Goal: Check status: Check status

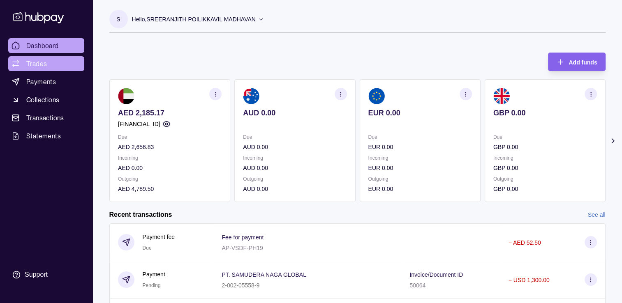
click at [44, 63] on span "Trades" at bounding box center [36, 64] width 21 height 10
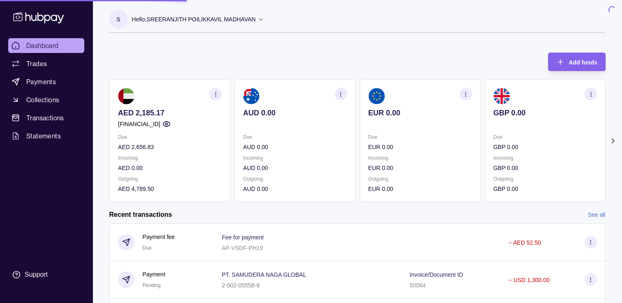
click at [44, 48] on span "Dashboard" at bounding box center [42, 46] width 32 height 10
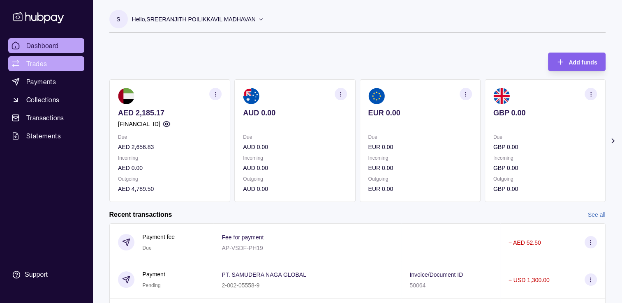
click at [31, 68] on span "Trades" at bounding box center [36, 64] width 21 height 10
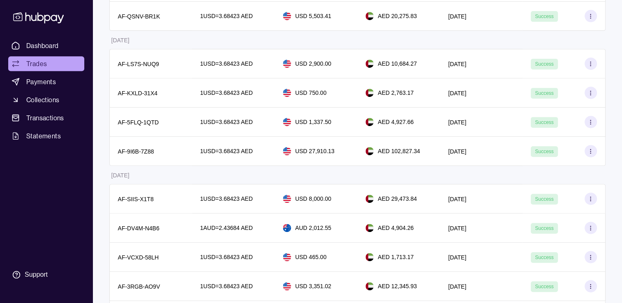
scroll to position [370, 0]
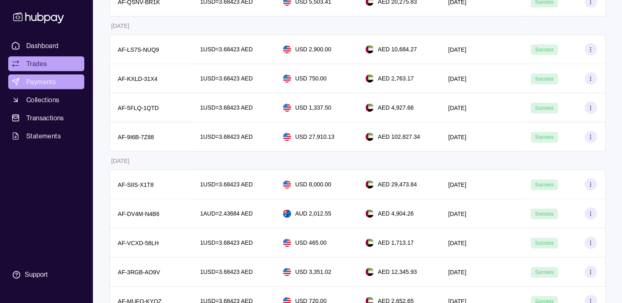
click at [49, 81] on span "Payments" at bounding box center [41, 82] width 30 height 10
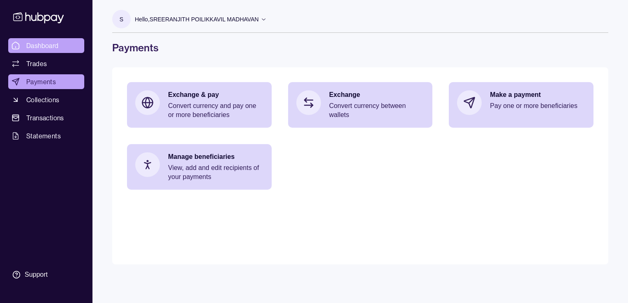
click at [33, 44] on span "Dashboard" at bounding box center [42, 46] width 32 height 10
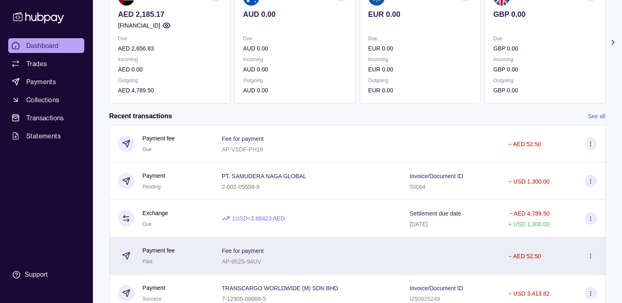
scroll to position [135, 0]
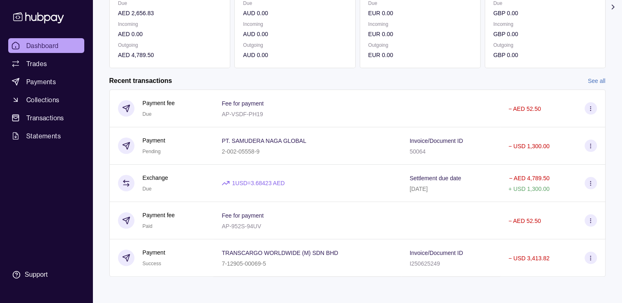
click at [594, 80] on link "See all" at bounding box center [597, 80] width 18 height 9
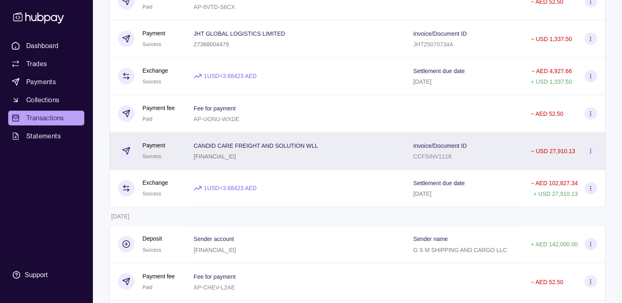
scroll to position [1291, 0]
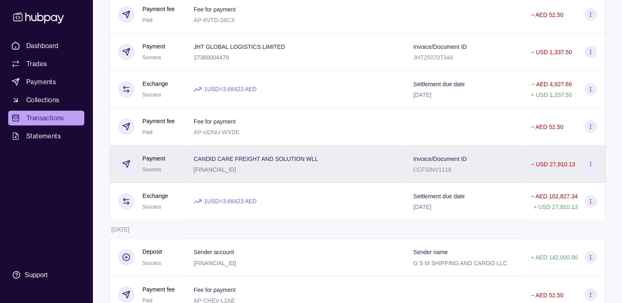
click at [236, 173] on p "[FINANCIAL_ID]" at bounding box center [215, 170] width 42 height 7
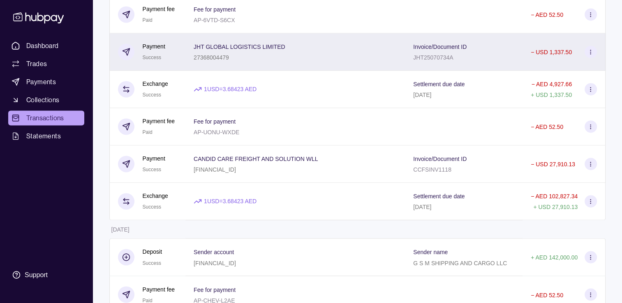
click at [202, 62] on div "27368004479" at bounding box center [240, 57] width 92 height 10
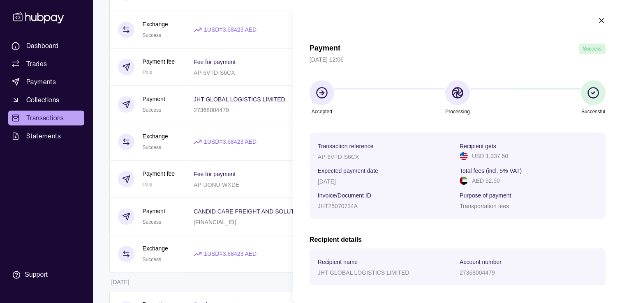
scroll to position [1209, 0]
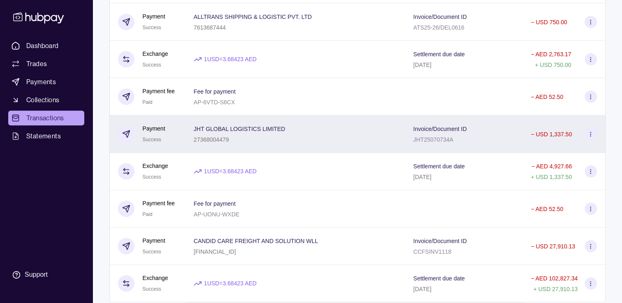
click at [208, 134] on span "JHT GLOBAL LOGISTICS LIMITED" at bounding box center [240, 129] width 92 height 10
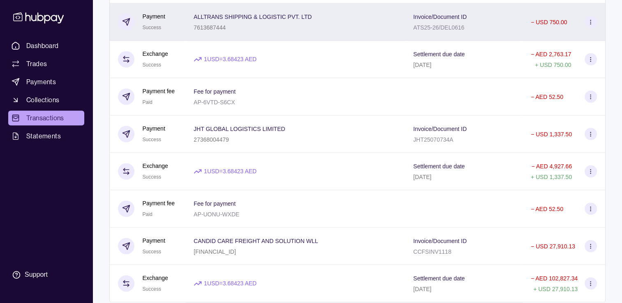
click at [216, 31] on p "7613687444" at bounding box center [210, 27] width 32 height 7
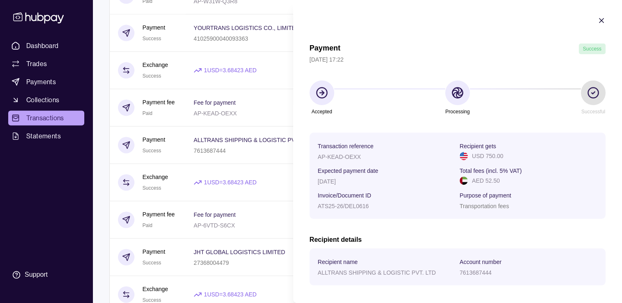
scroll to position [1044, 0]
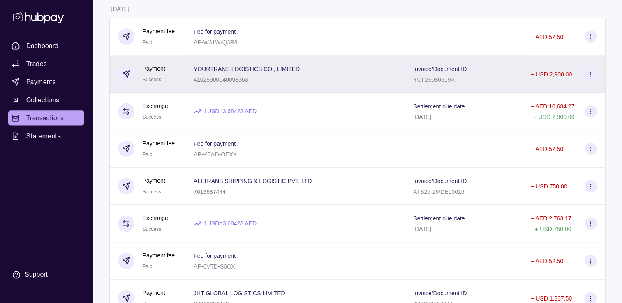
click at [201, 72] on p "YOURTRANS LOGISTICS CO., LIMITED" at bounding box center [247, 69] width 106 height 7
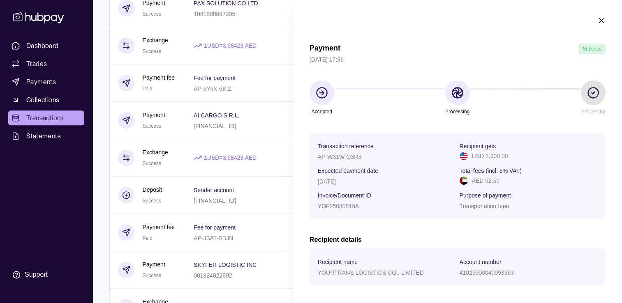
scroll to position [715, 0]
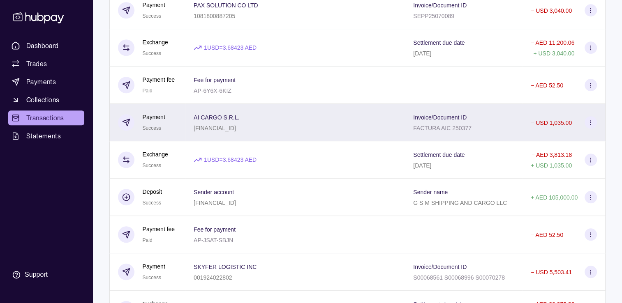
click at [202, 121] on p "AI CARGO S.R.L." at bounding box center [217, 117] width 46 height 7
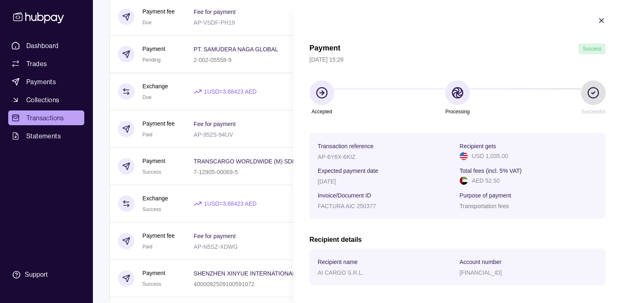
scroll to position [58, 0]
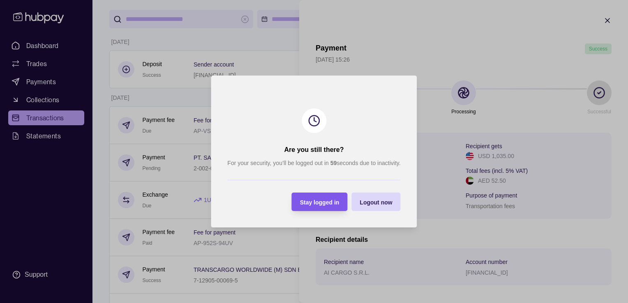
click at [321, 201] on span "Stay logged in" at bounding box center [319, 202] width 39 height 7
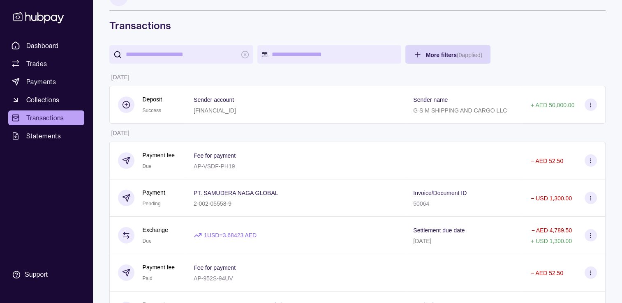
scroll to position [0, 0]
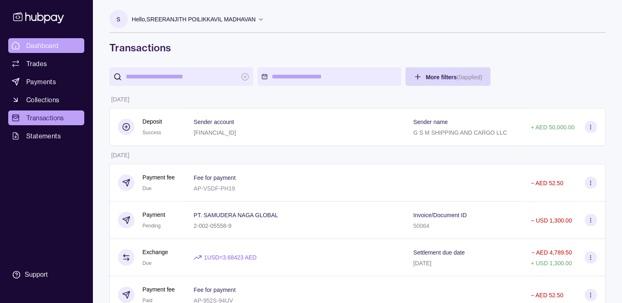
click at [60, 51] on link "Dashboard" at bounding box center [46, 45] width 76 height 15
click at [58, 46] on span "Dashboard" at bounding box center [42, 46] width 32 height 10
